Goal: Navigation & Orientation: Find specific page/section

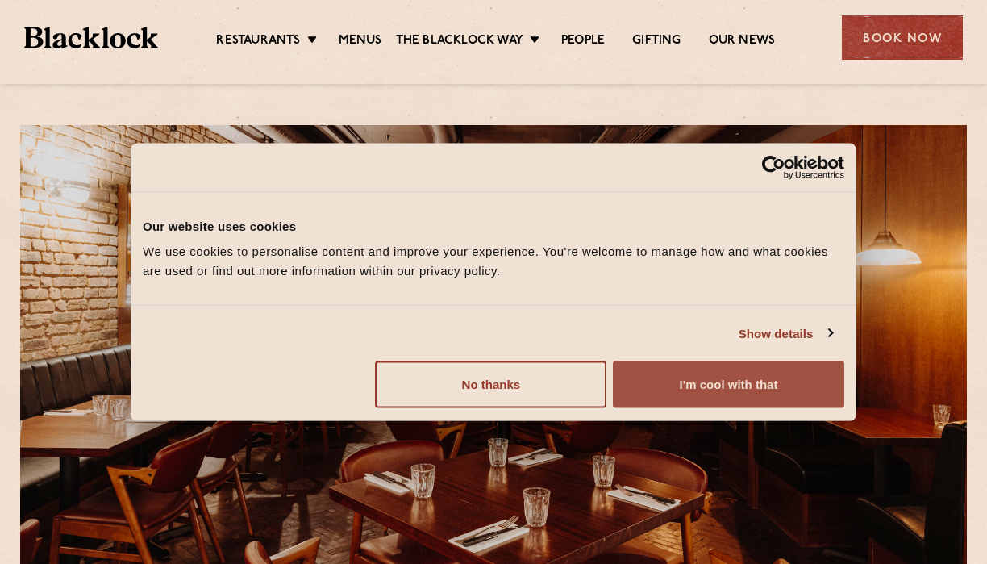
click at [711, 388] on button "I'm cool with that" at bounding box center [728, 384] width 231 height 47
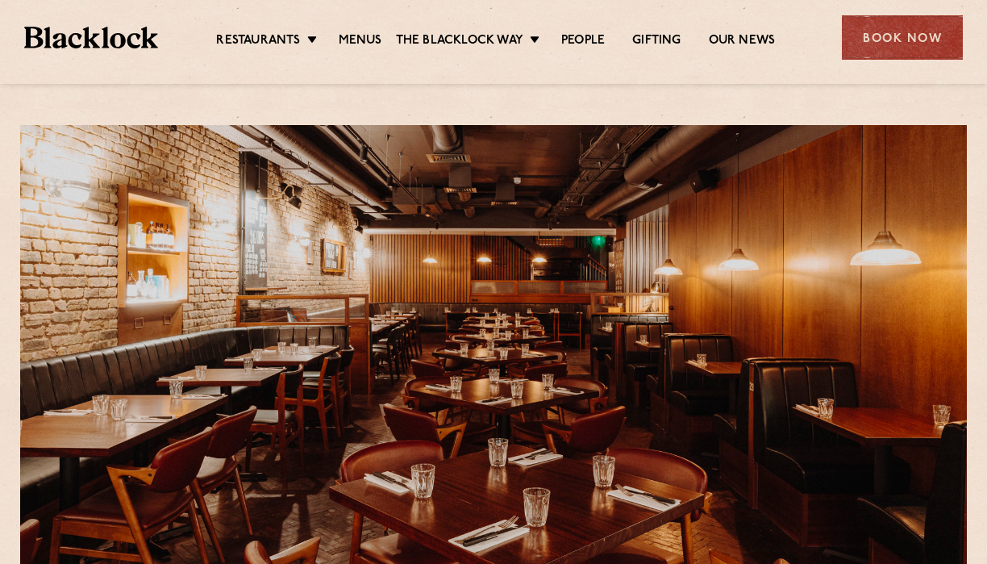
scroll to position [14, 0]
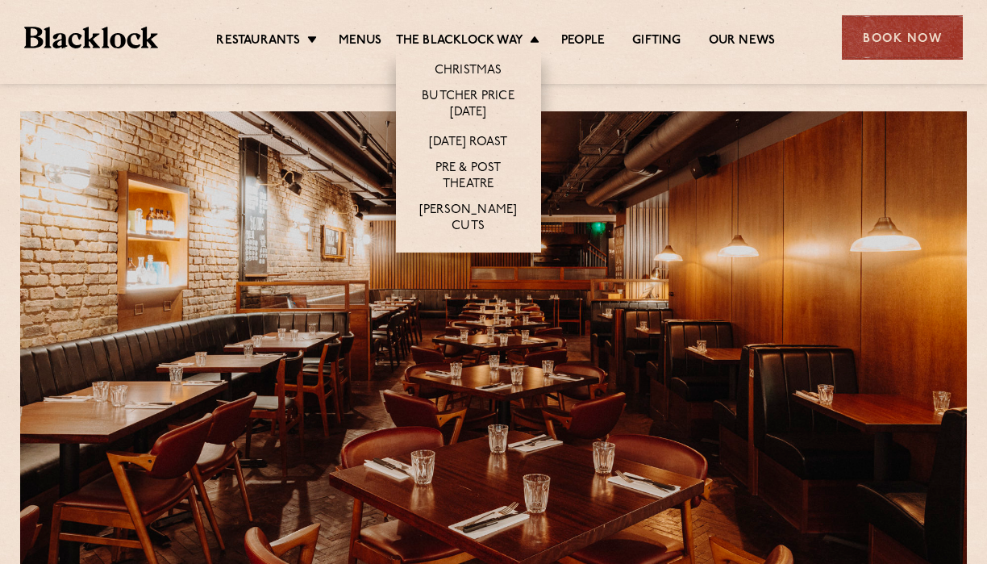
click at [533, 39] on li "The Blacklock Way Christmas Butcher Price Monday Sunday Roast Pre & Post Theatr…" at bounding box center [472, 42] width 152 height 18
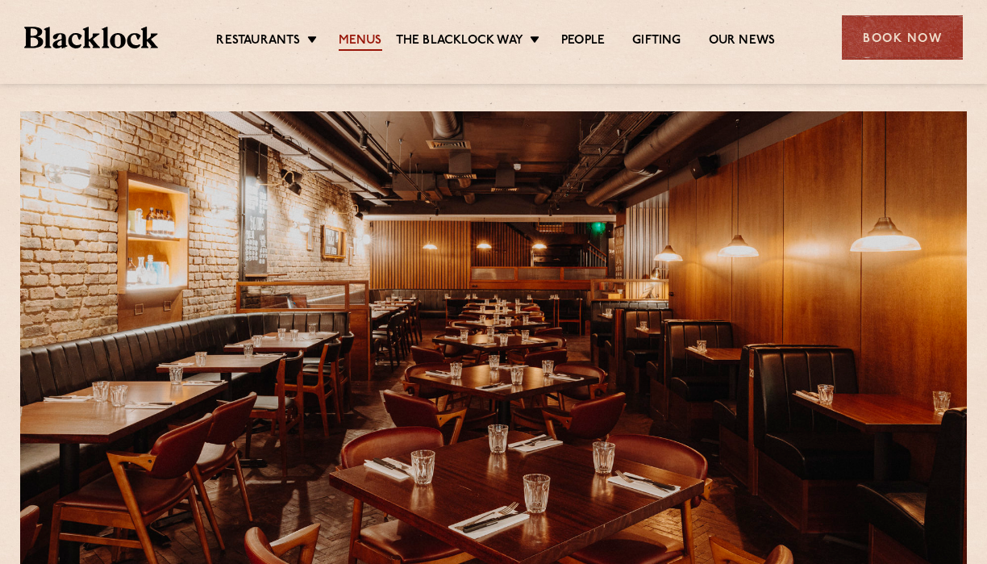
click at [349, 39] on link "Menus" at bounding box center [361, 42] width 44 height 18
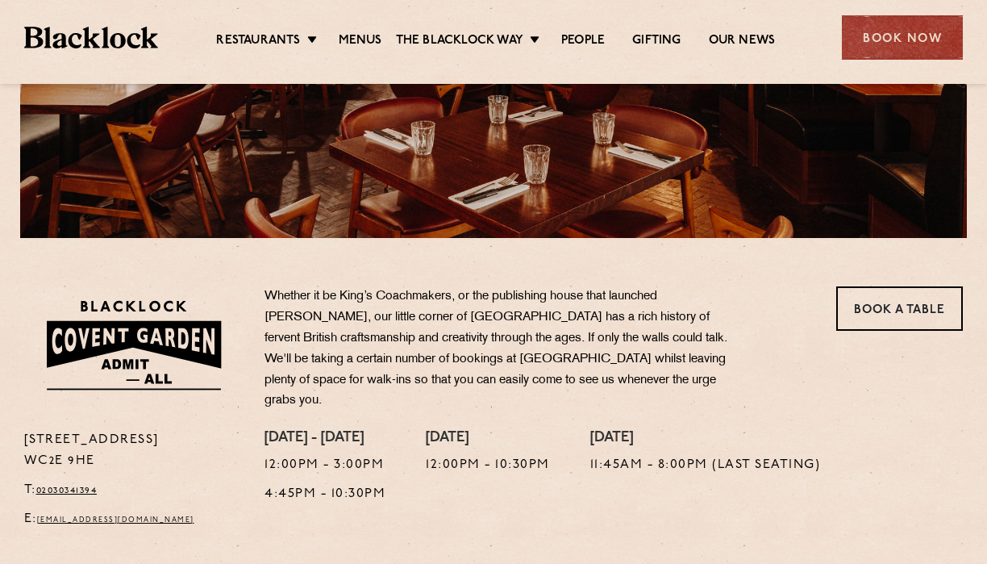
scroll to position [344, 0]
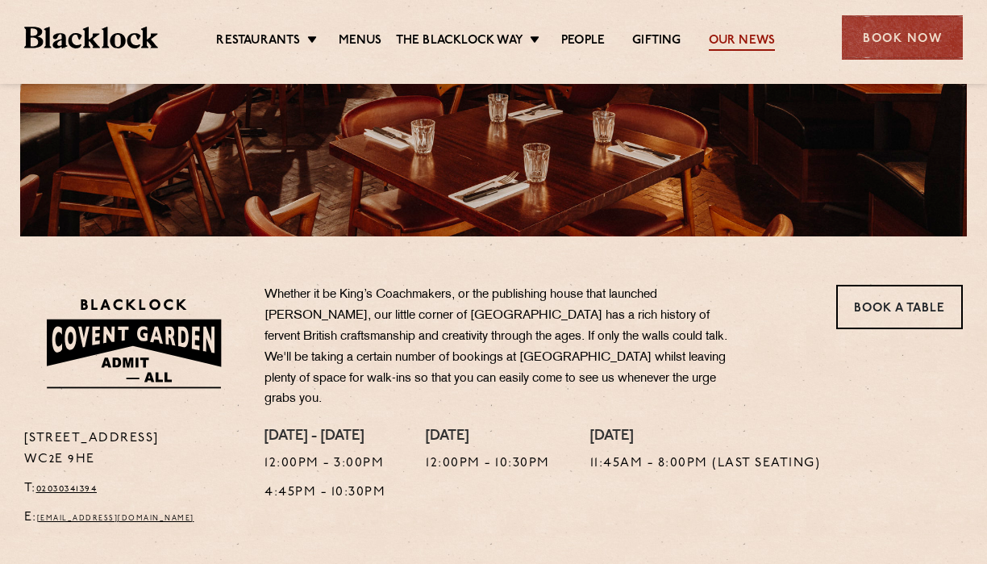
click at [751, 36] on link "Our News" at bounding box center [742, 42] width 67 height 18
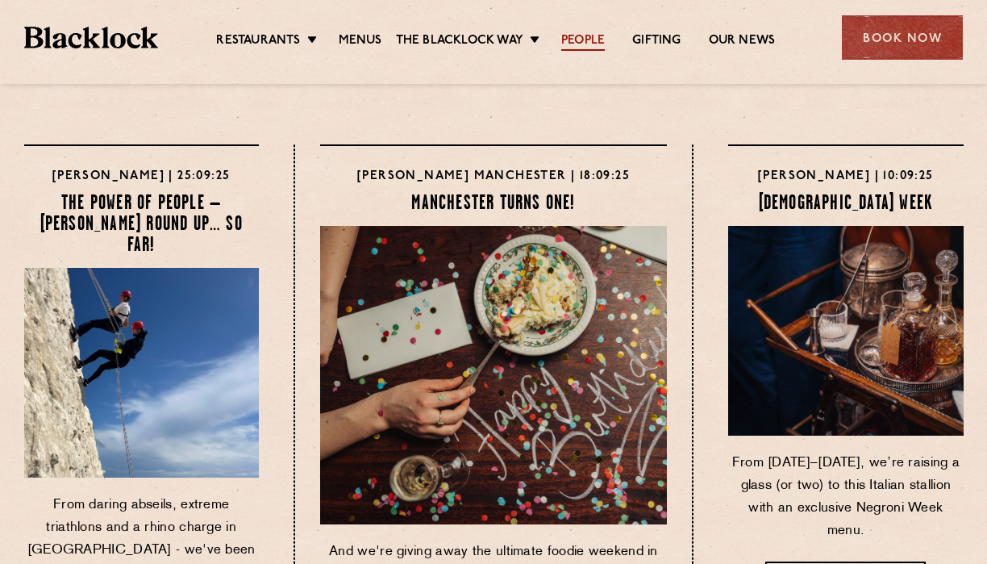
click at [573, 44] on link "People" at bounding box center [583, 42] width 44 height 18
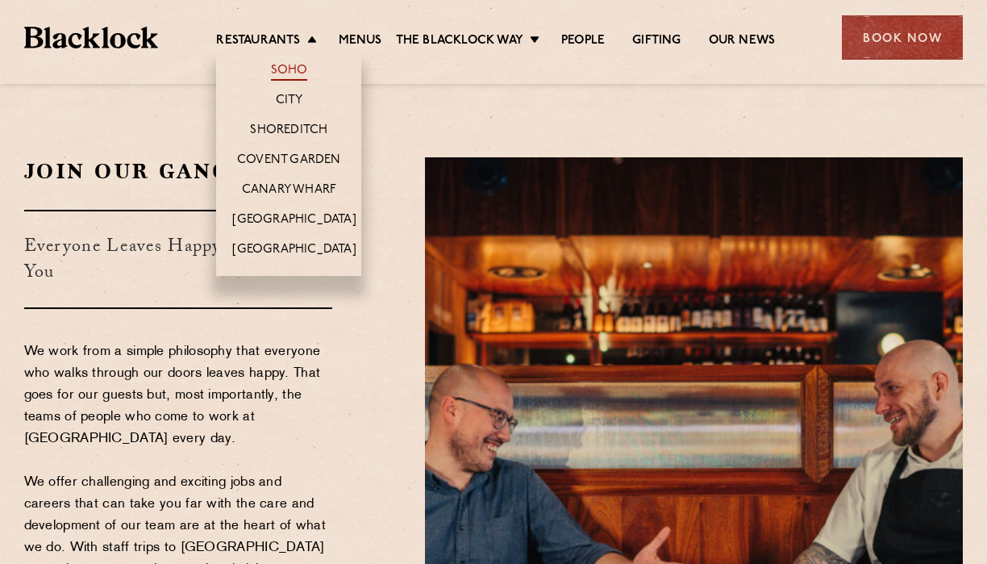
click at [286, 70] on link "Soho" at bounding box center [289, 72] width 37 height 18
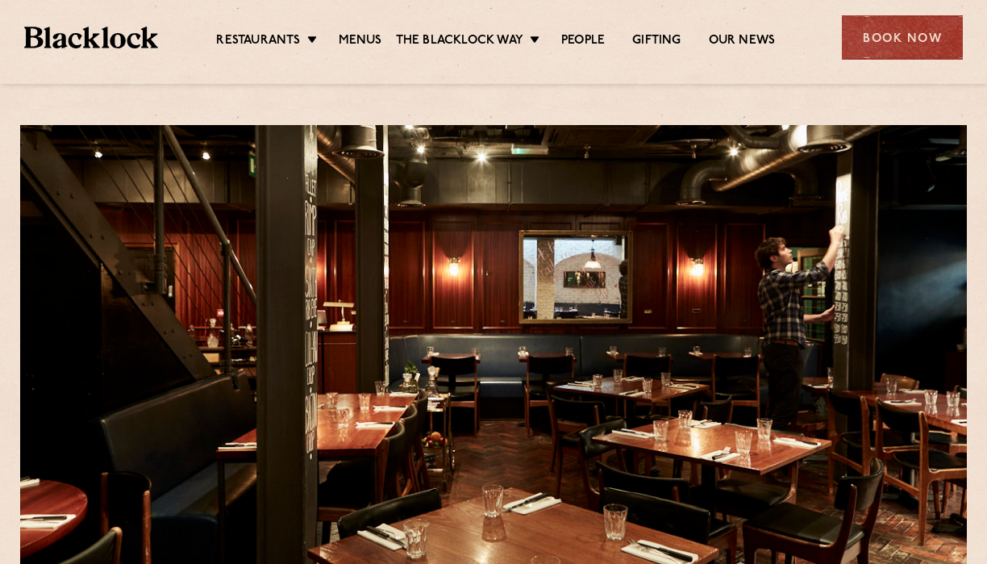
scroll to position [2, 0]
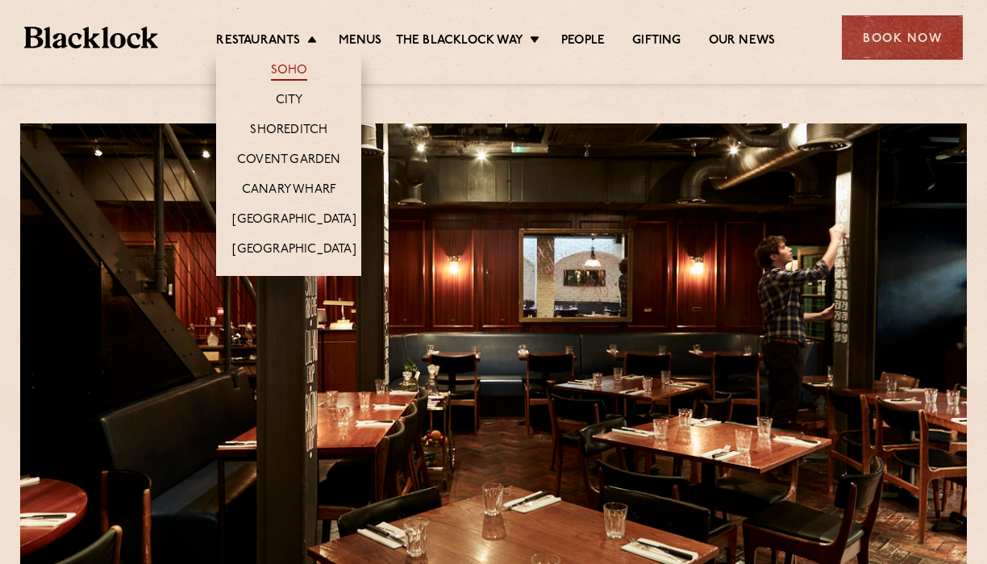
click at [286, 66] on link "Soho" at bounding box center [289, 72] width 37 height 18
